Goal: Task Accomplishment & Management: Use online tool/utility

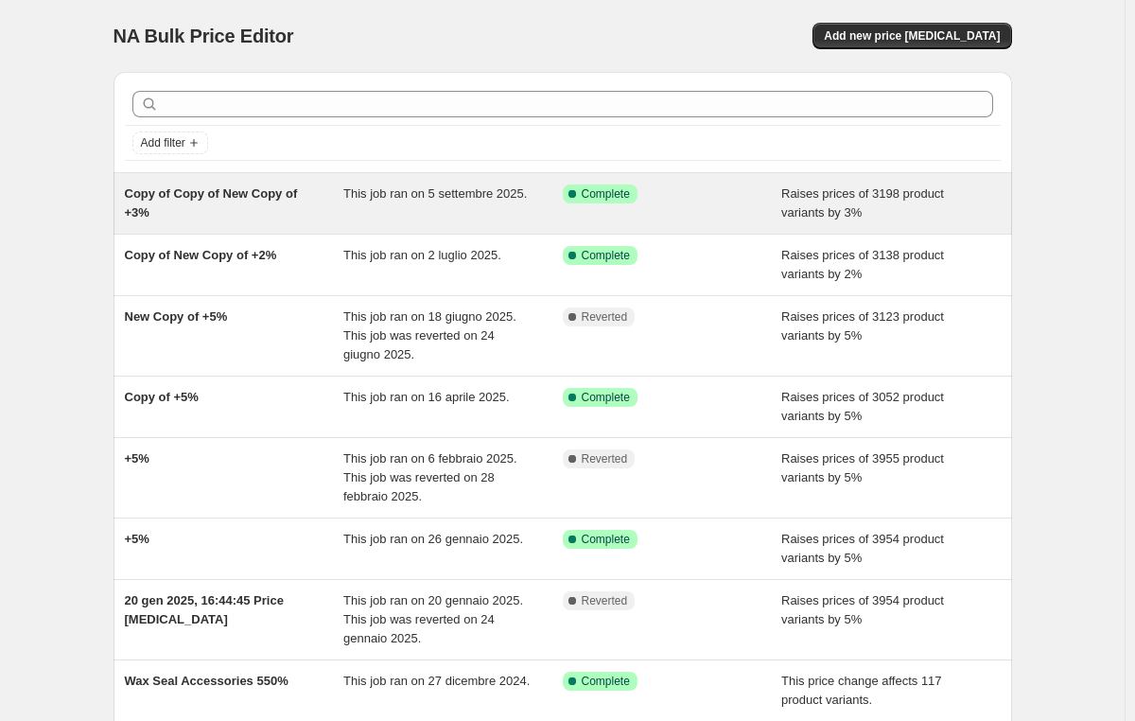
click at [439, 200] on span "This job ran on 5 settembre 2025." at bounding box center [434, 193] width 183 height 14
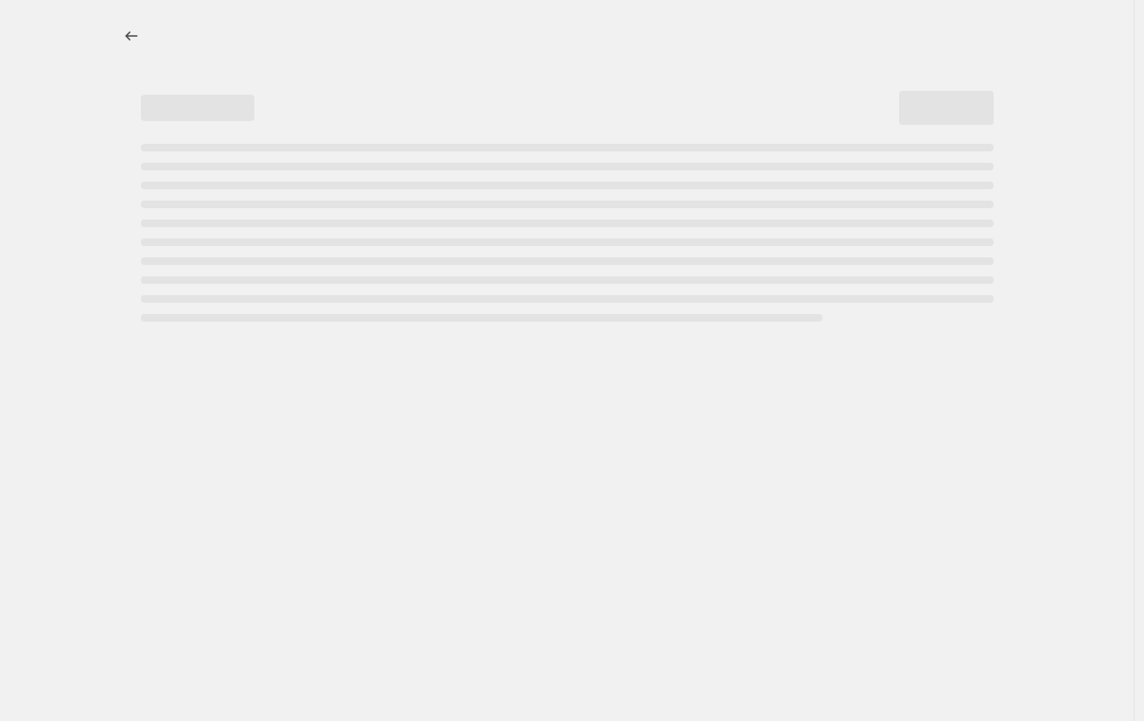
select select "percentage"
select select "collection"
select select "not_equal"
select select "collection"
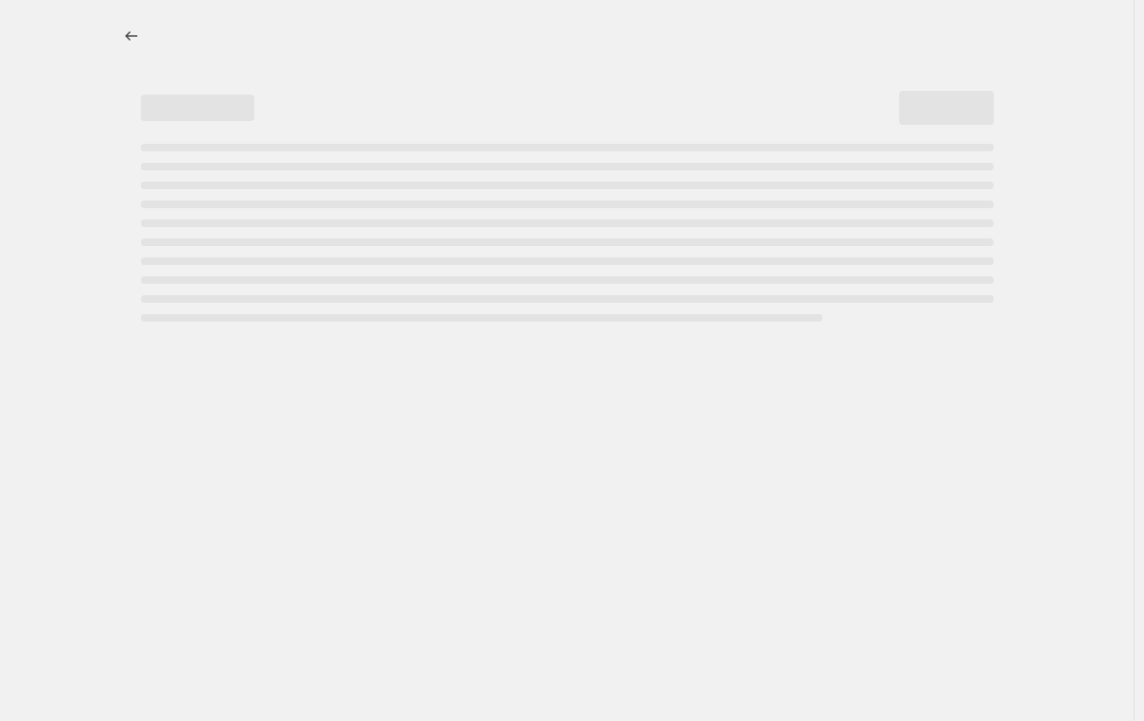
select select "not_equal"
select select "product_type"
select select "not_equal"
select select "product_status"
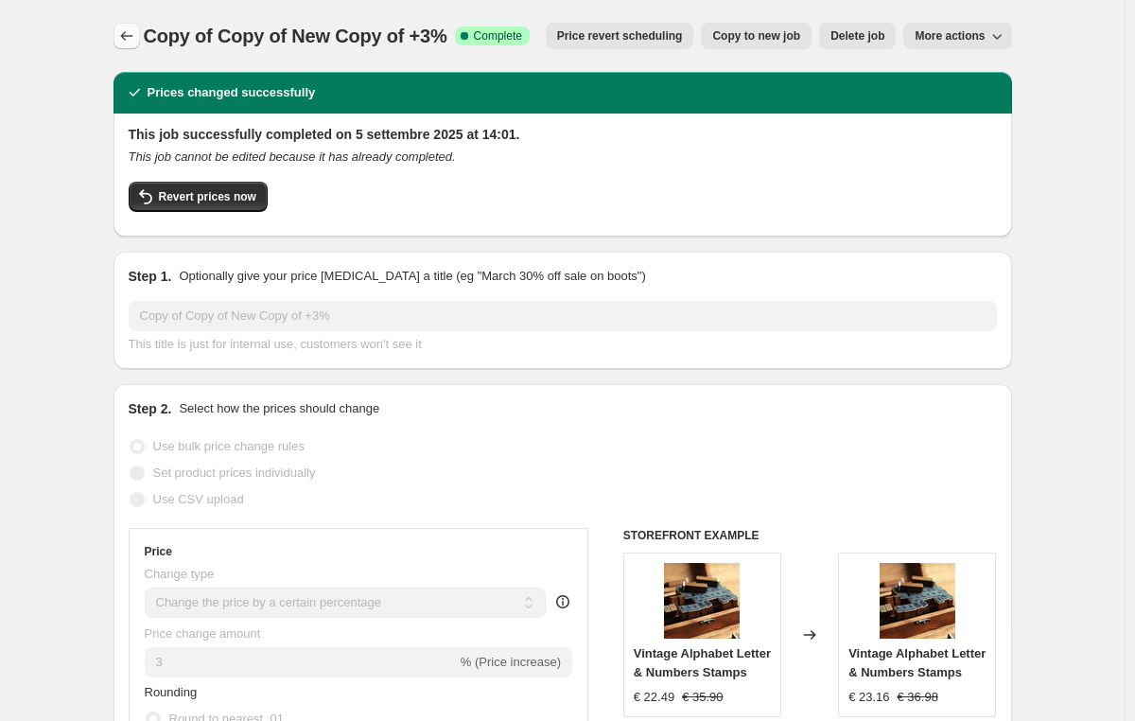
click at [129, 34] on icon "Price change jobs" at bounding box center [126, 35] width 19 height 19
